Goal: Navigation & Orientation: Find specific page/section

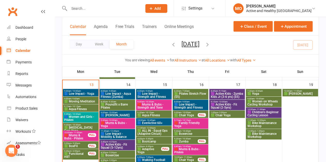
scroll to position [264, 0]
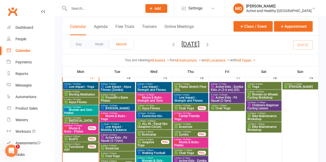
click at [70, 149] on span "🟩 Functional HIIT" at bounding box center [76, 149] width 24 height 6
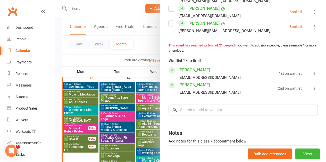
scroll to position [386, 0]
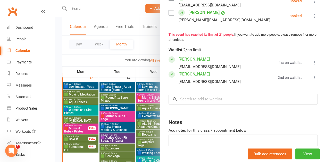
click at [75, 139] on div at bounding box center [190, 81] width 271 height 162
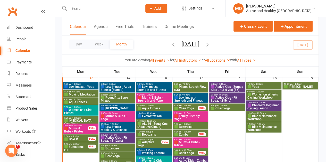
click at [75, 139] on span "🟩 BoxFit" at bounding box center [76, 139] width 24 height 3
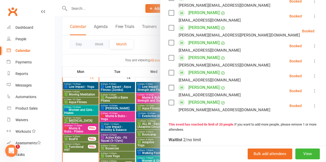
scroll to position [309, 0]
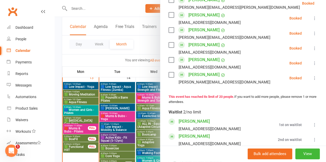
click at [77, 131] on div at bounding box center [190, 81] width 271 height 162
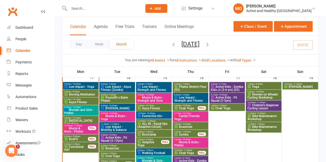
click at [77, 131] on span "🟥 Mums & Bubs - Pilates" at bounding box center [76, 130] width 24 height 6
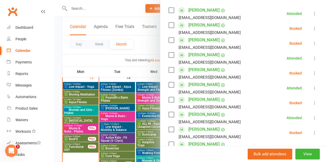
scroll to position [129, 0]
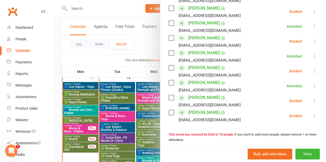
click at [78, 119] on div at bounding box center [190, 81] width 271 height 162
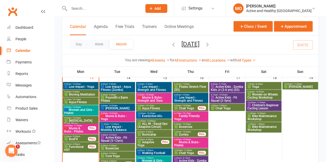
click at [78, 121] on span "🟩 [MEDICAL_DATA] Care Yoga" at bounding box center [80, 122] width 33 height 6
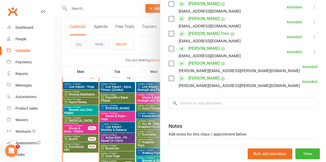
scroll to position [180, 0]
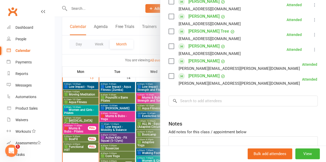
click at [77, 107] on div at bounding box center [190, 81] width 271 height 162
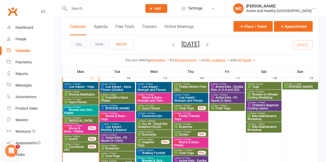
click at [77, 110] on span "🟦 Women and Girls - Pilates" at bounding box center [80, 112] width 33 height 6
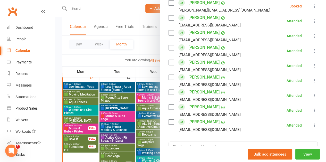
scroll to position [361, 0]
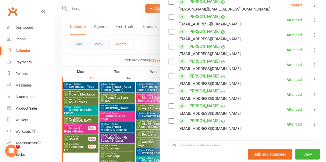
click at [66, 101] on div at bounding box center [190, 81] width 271 height 162
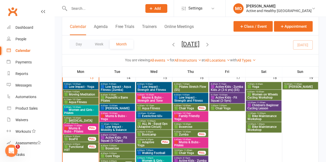
click at [88, 101] on span "🟩 Aqua Fitness" at bounding box center [80, 102] width 33 height 3
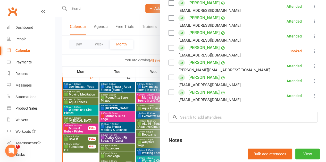
scroll to position [618, 0]
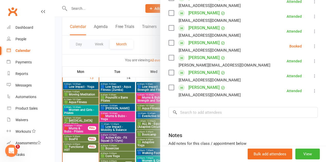
click at [92, 96] on div at bounding box center [190, 81] width 271 height 162
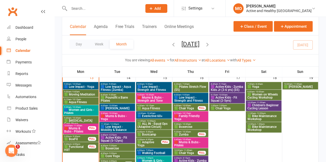
click at [93, 93] on span "🟩 Moving Meditation" at bounding box center [80, 94] width 33 height 3
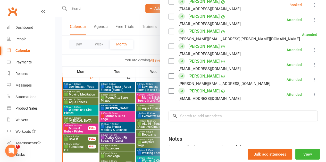
scroll to position [464, 0]
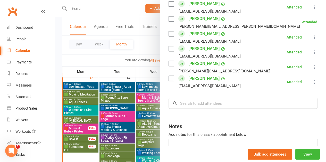
click at [138, 73] on div at bounding box center [190, 81] width 271 height 162
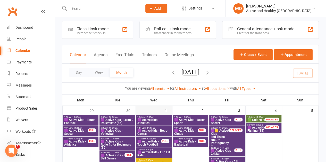
scroll to position [0, 0]
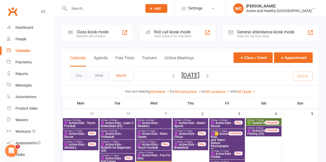
click at [170, 76] on icon "button" at bounding box center [173, 76] width 6 height 6
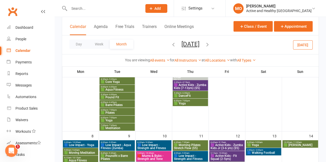
scroll to position [129, 0]
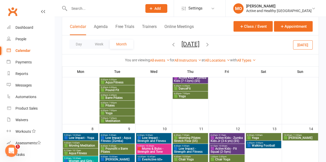
click at [210, 43] on icon "button" at bounding box center [207, 44] width 6 height 6
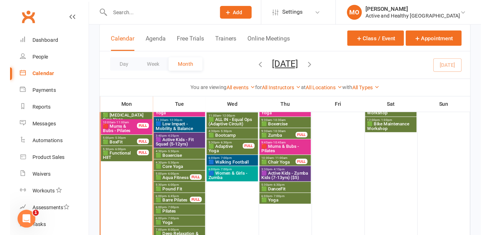
scroll to position [258, 0]
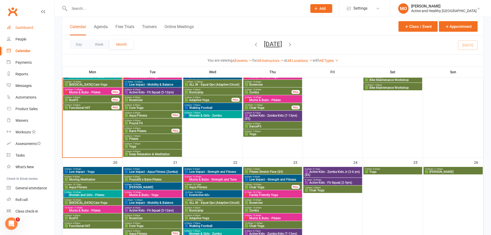
click at [27, 25] on link "Dashboard" at bounding box center [31, 28] width 48 height 12
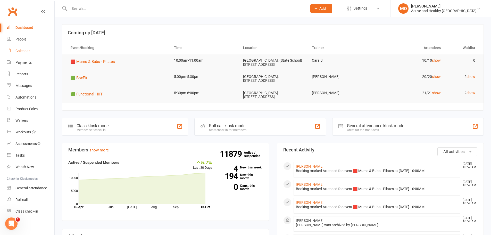
click at [19, 50] on div "Calendar" at bounding box center [22, 51] width 14 height 4
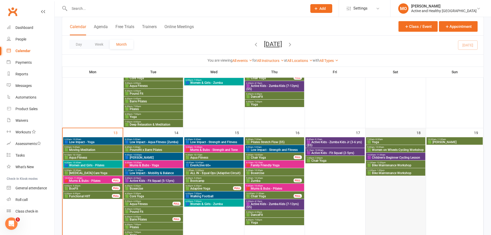
scroll to position [232, 0]
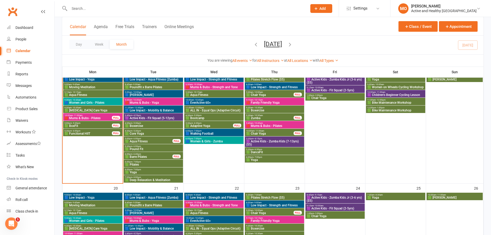
click at [93, 102] on span "🟦 Women and Girls - Pilates" at bounding box center [92, 102] width 57 height 3
